Goal: Information Seeking & Learning: Learn about a topic

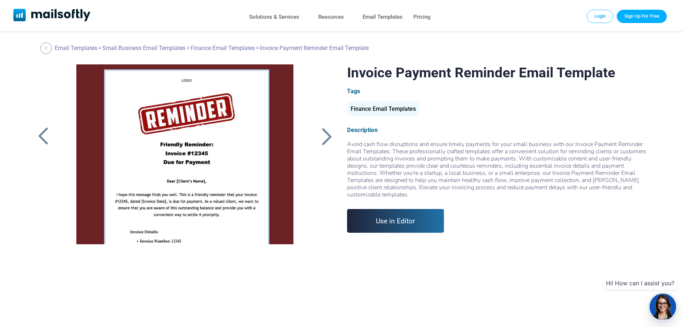
click at [331, 135] on div at bounding box center [327, 136] width 18 height 19
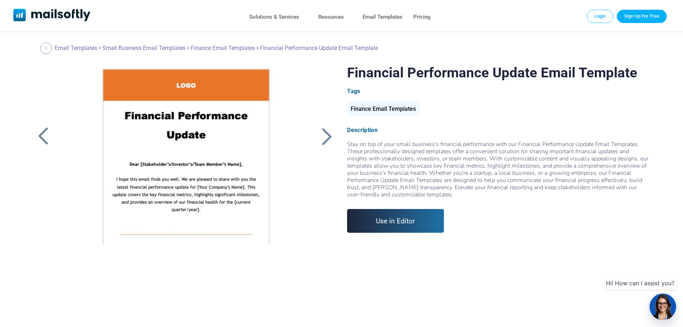
click at [328, 137] on div at bounding box center [327, 136] width 18 height 19
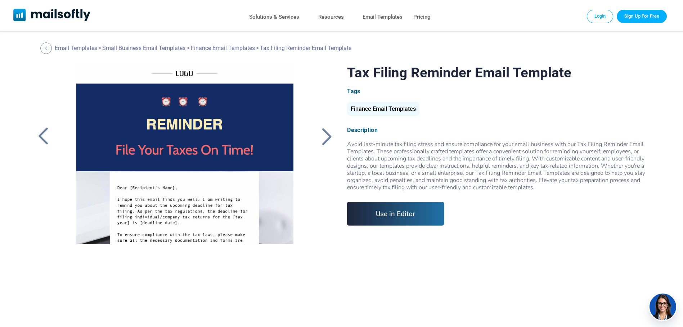
click at [328, 137] on div at bounding box center [327, 136] width 18 height 19
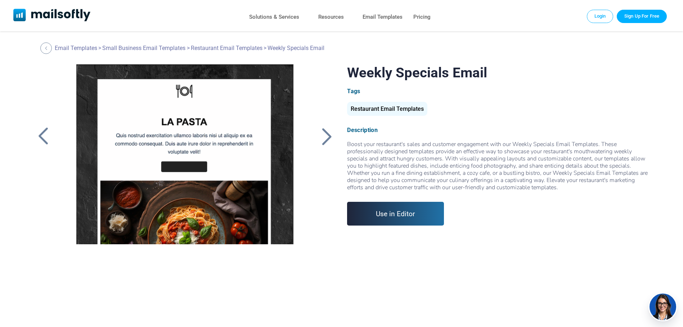
click at [328, 137] on div at bounding box center [327, 136] width 18 height 19
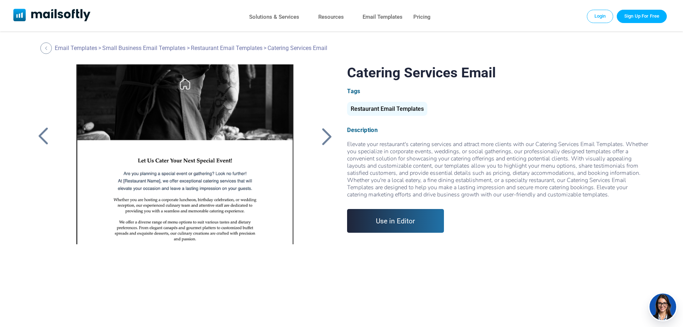
click at [328, 137] on div at bounding box center [327, 136] width 18 height 19
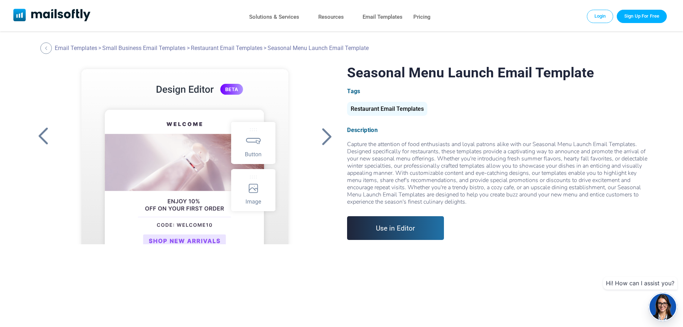
click at [328, 137] on div at bounding box center [327, 136] width 18 height 19
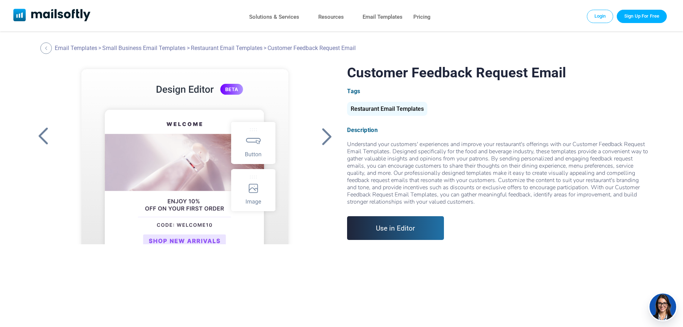
click at [328, 137] on div at bounding box center [327, 136] width 18 height 19
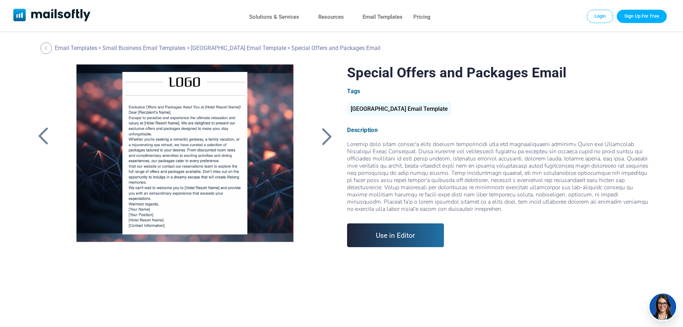
click at [328, 137] on div at bounding box center [327, 136] width 18 height 19
